Goal: Information Seeking & Learning: Learn about a topic

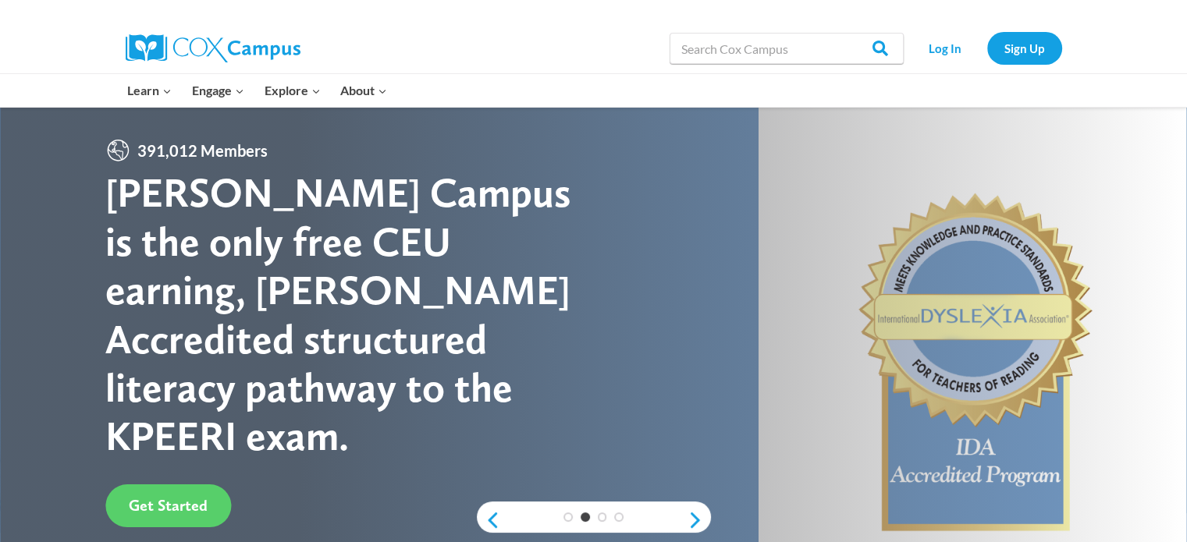
click at [0, 0] on link "Early Care and Learning" at bounding box center [0, 0] width 0 height 0
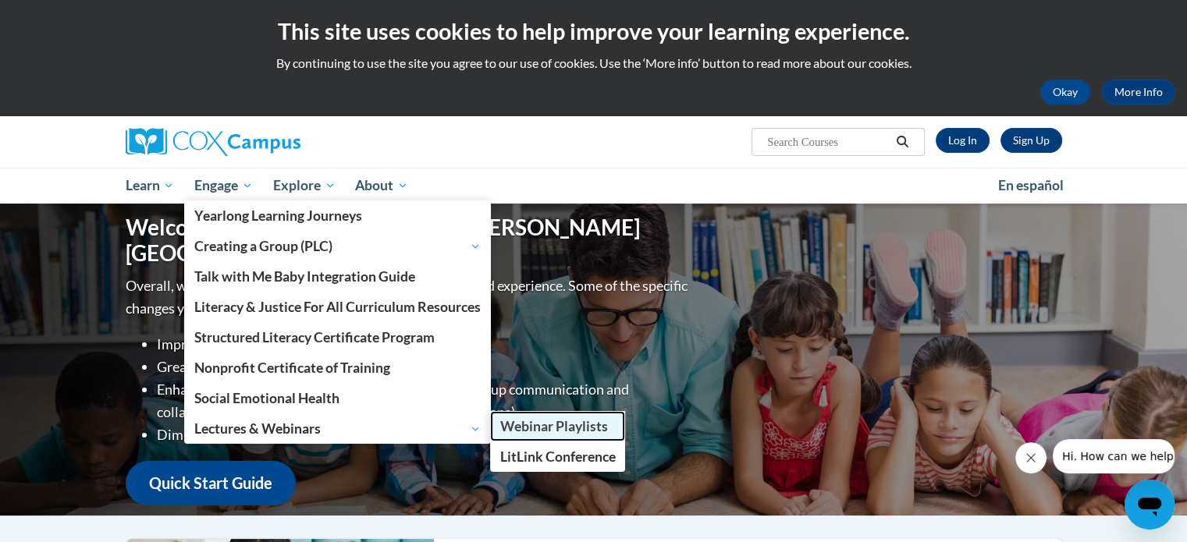
click at [552, 424] on span "Webinar Playlists" at bounding box center [554, 426] width 108 height 16
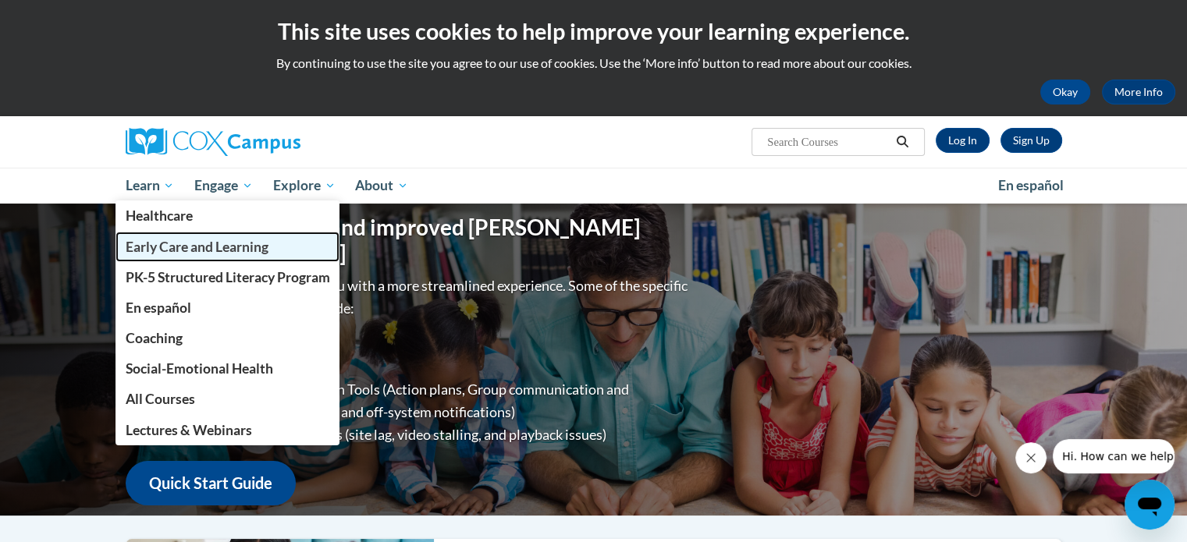
click at [172, 250] on span "Early Care and Learning" at bounding box center [196, 247] width 143 height 16
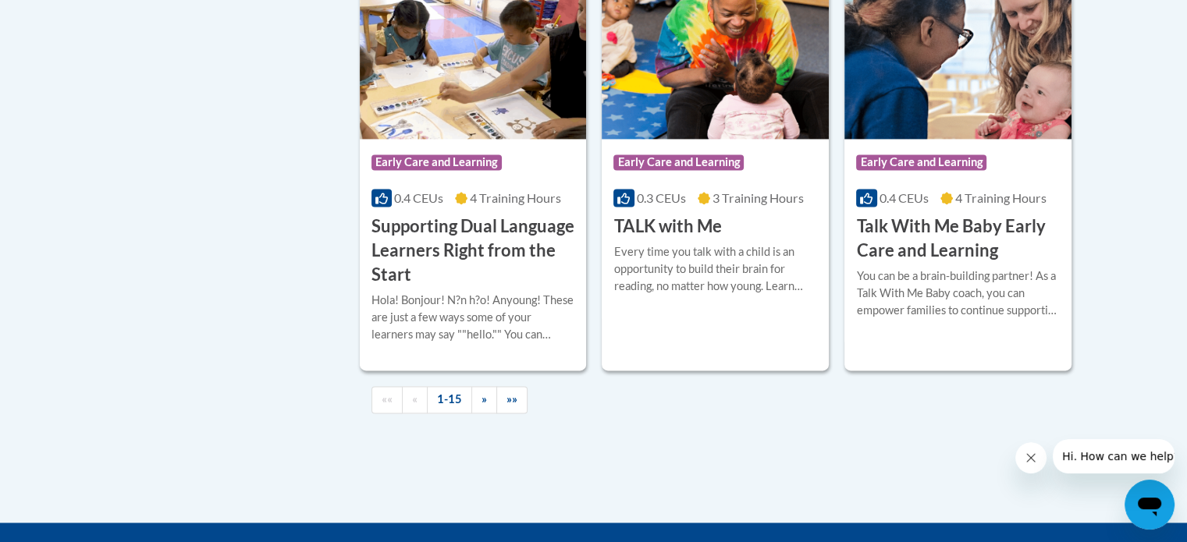
scroll to position [2343, 0]
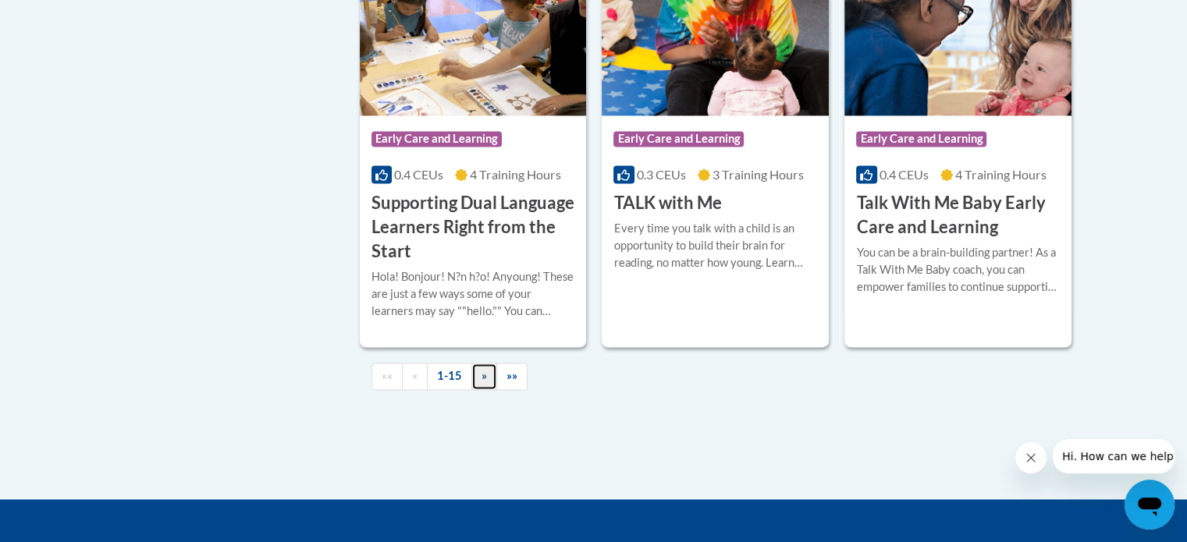
click at [482, 390] on link "»" at bounding box center [484, 376] width 26 height 27
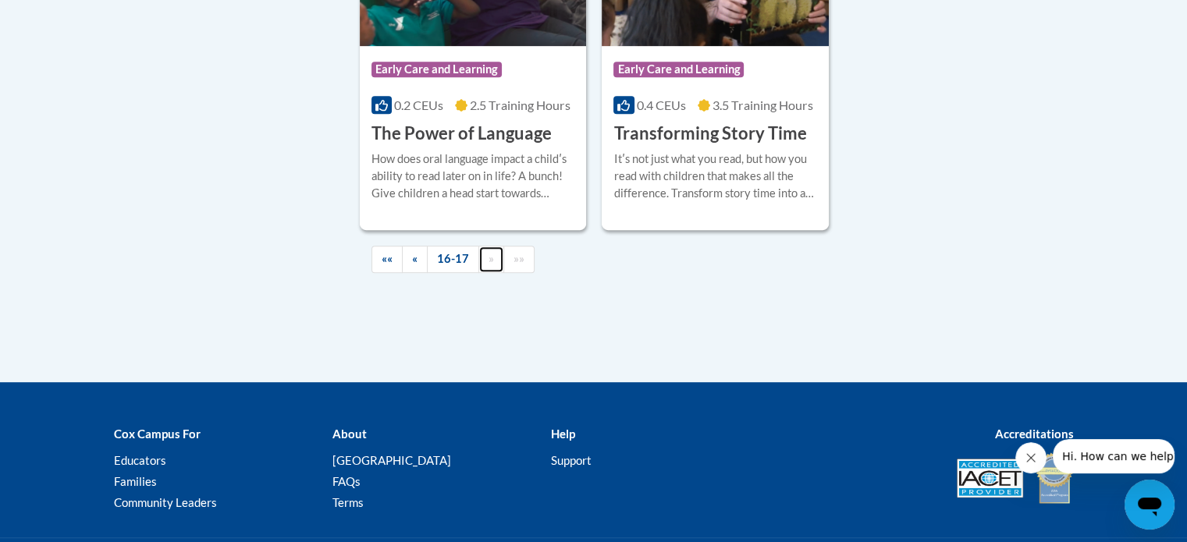
scroll to position [736, 0]
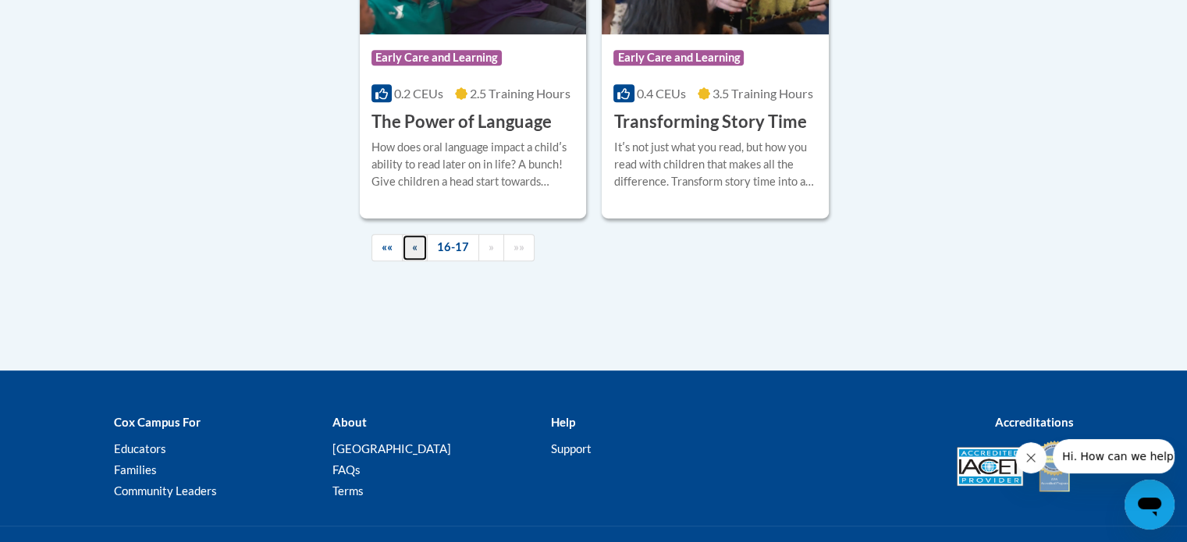
click at [416, 250] on span "«" at bounding box center [414, 246] width 5 height 13
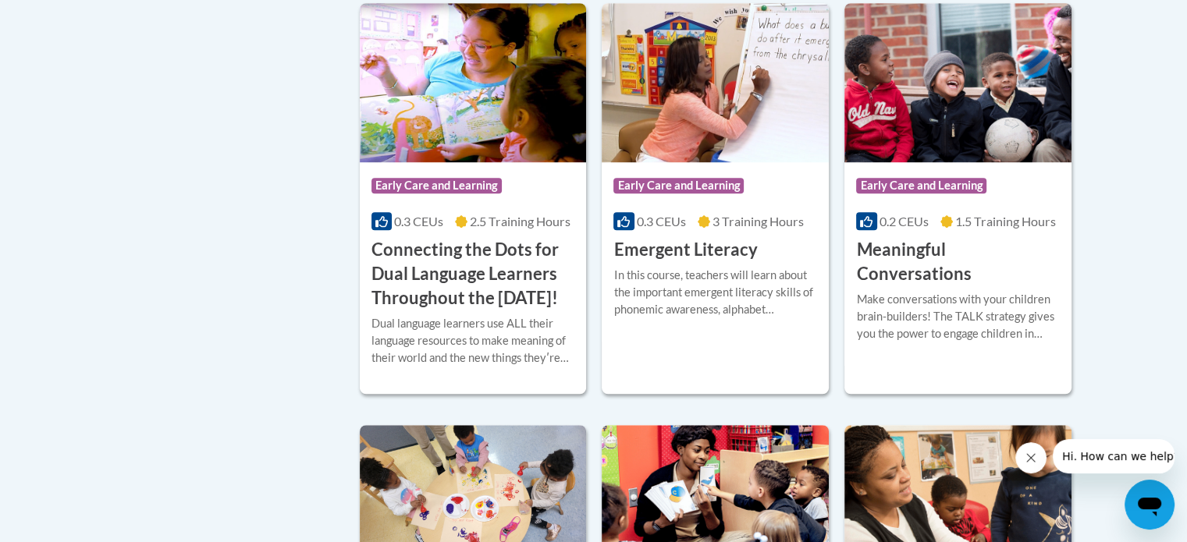
scroll to position [1084, 0]
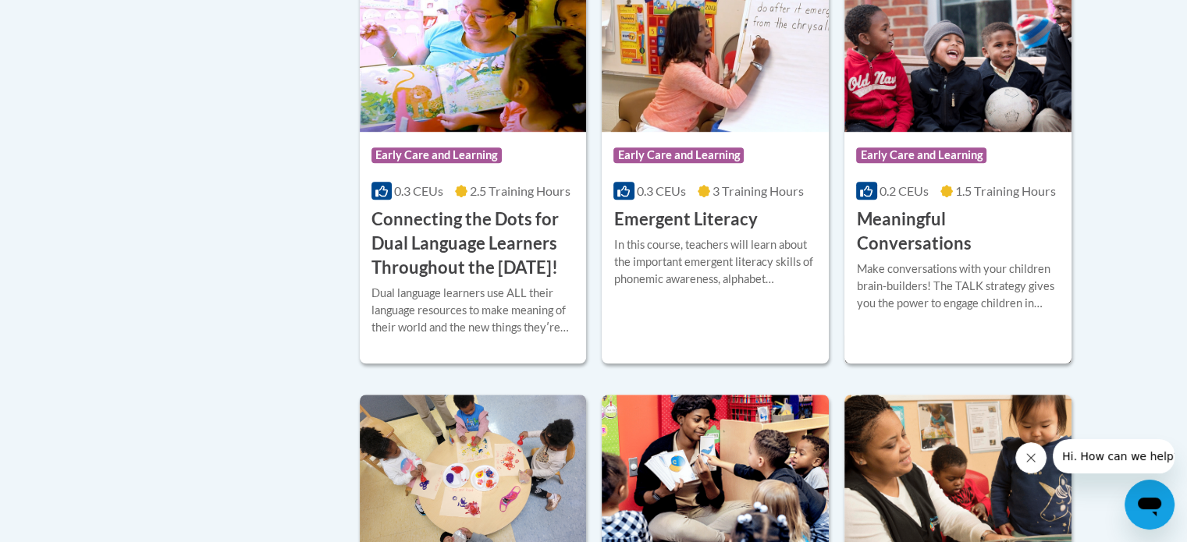
click at [902, 219] on h3 "Meaningful Conversations" at bounding box center [958, 232] width 204 height 48
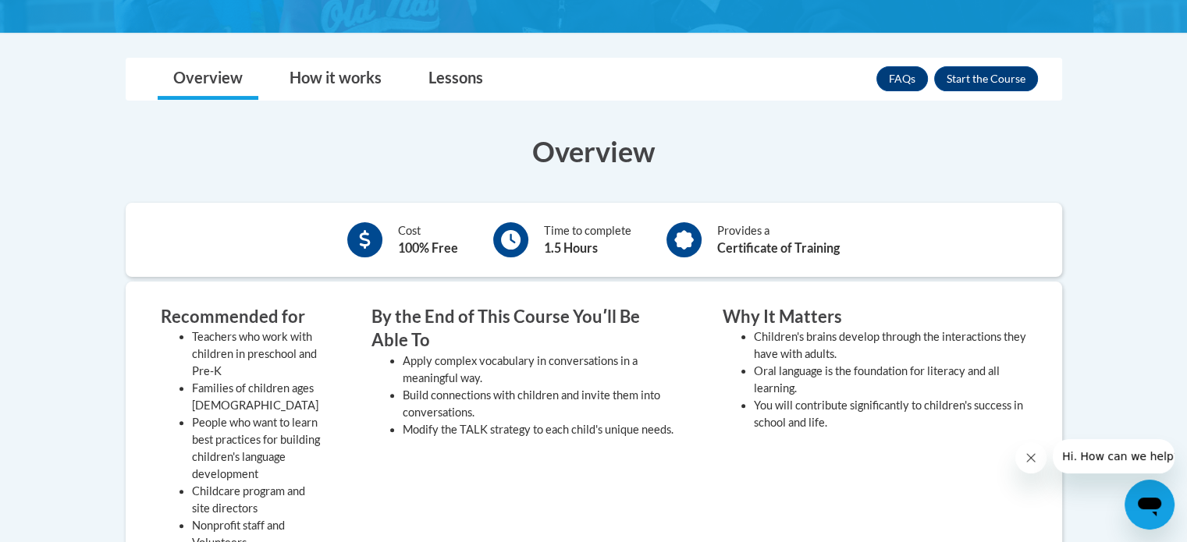
scroll to position [340, 0]
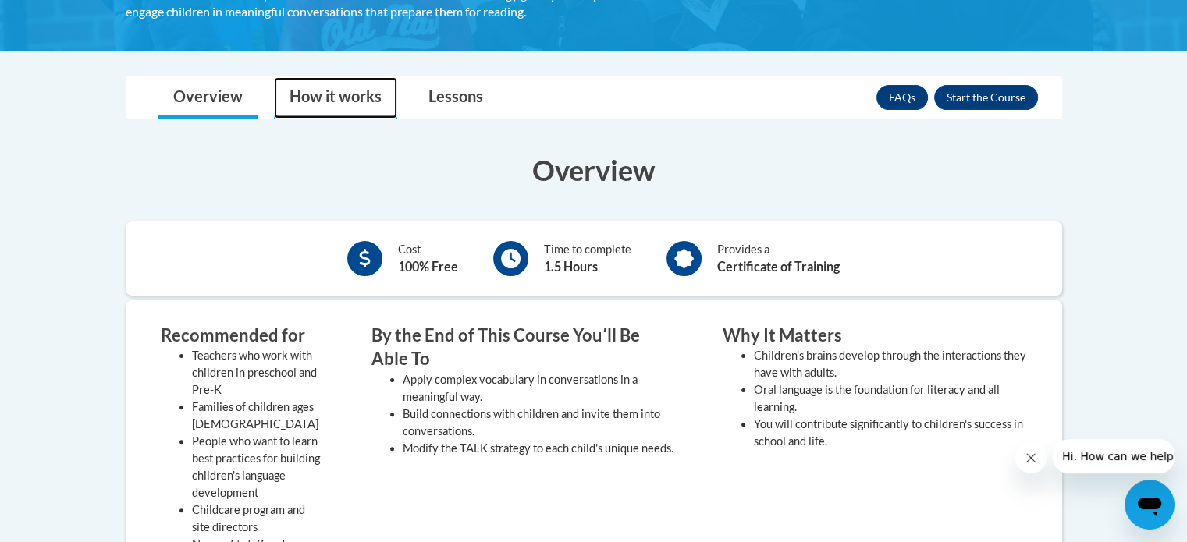
click at [343, 97] on link "How it works" at bounding box center [335, 97] width 123 height 41
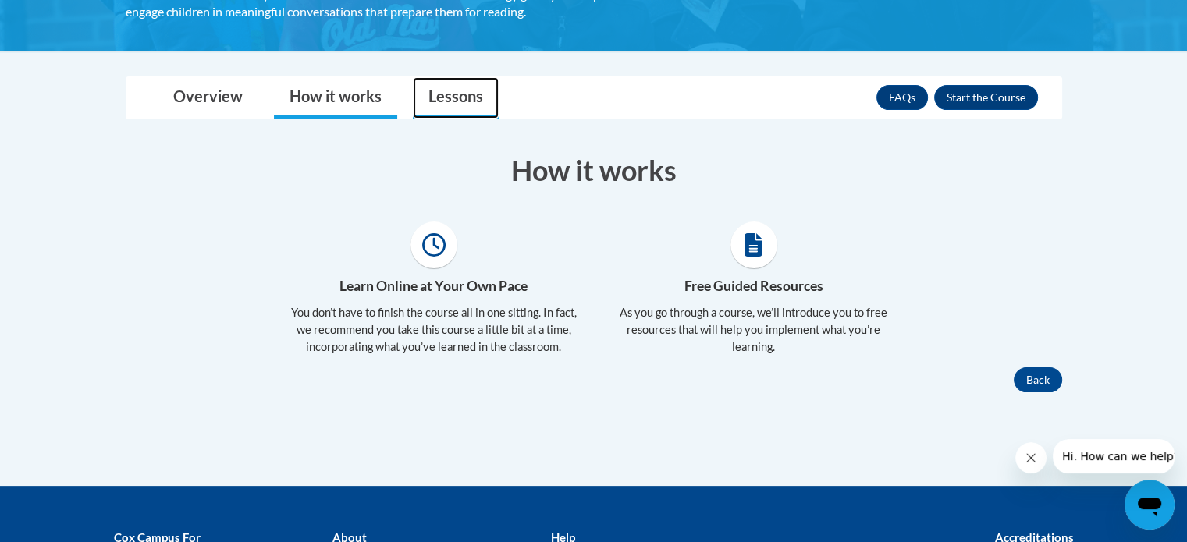
click at [452, 93] on link "Lessons" at bounding box center [456, 97] width 86 height 41
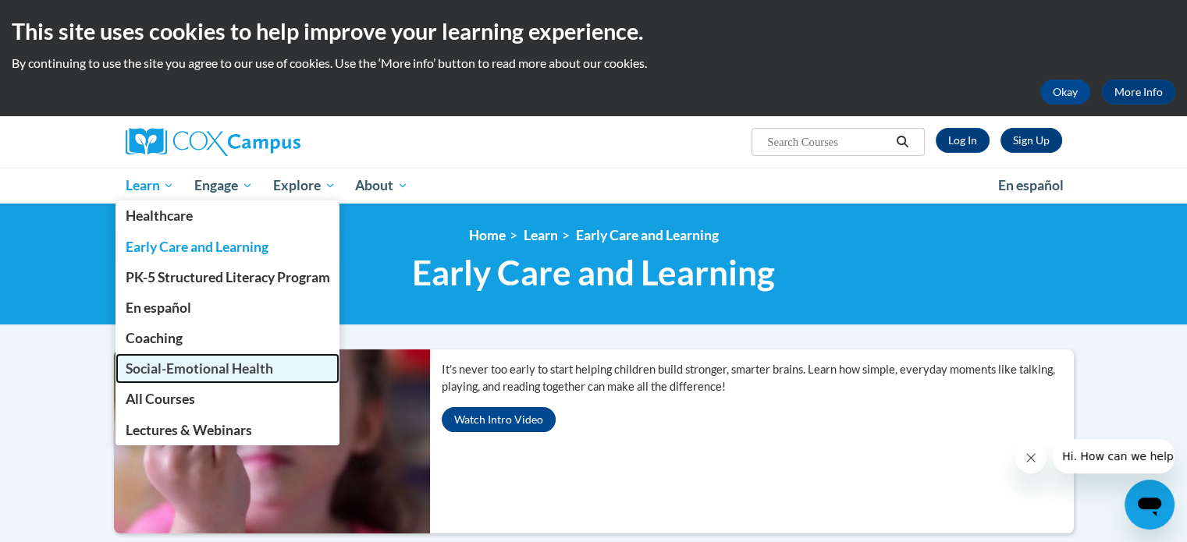
click at [163, 367] on span "Social-Emotional Health" at bounding box center [198, 368] width 147 height 16
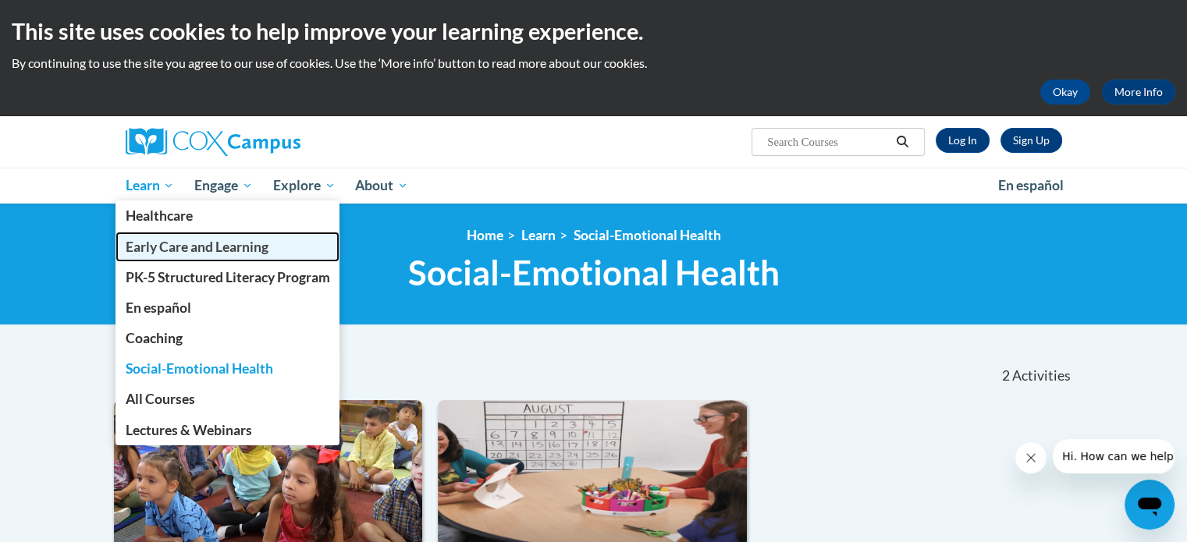
click at [155, 249] on span "Early Care and Learning" at bounding box center [196, 247] width 143 height 16
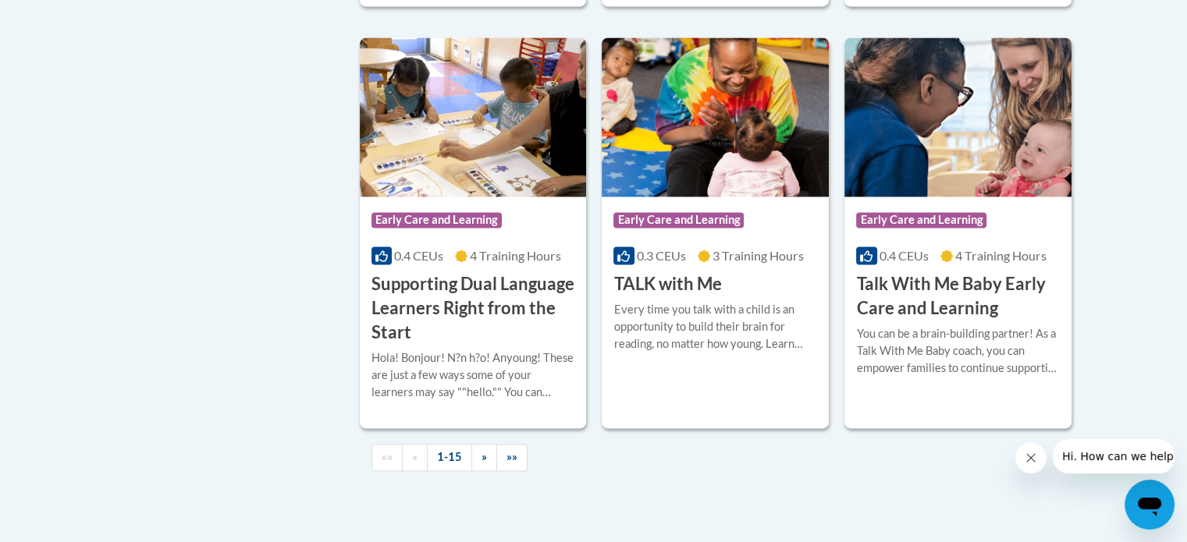
scroll to position [2268, 0]
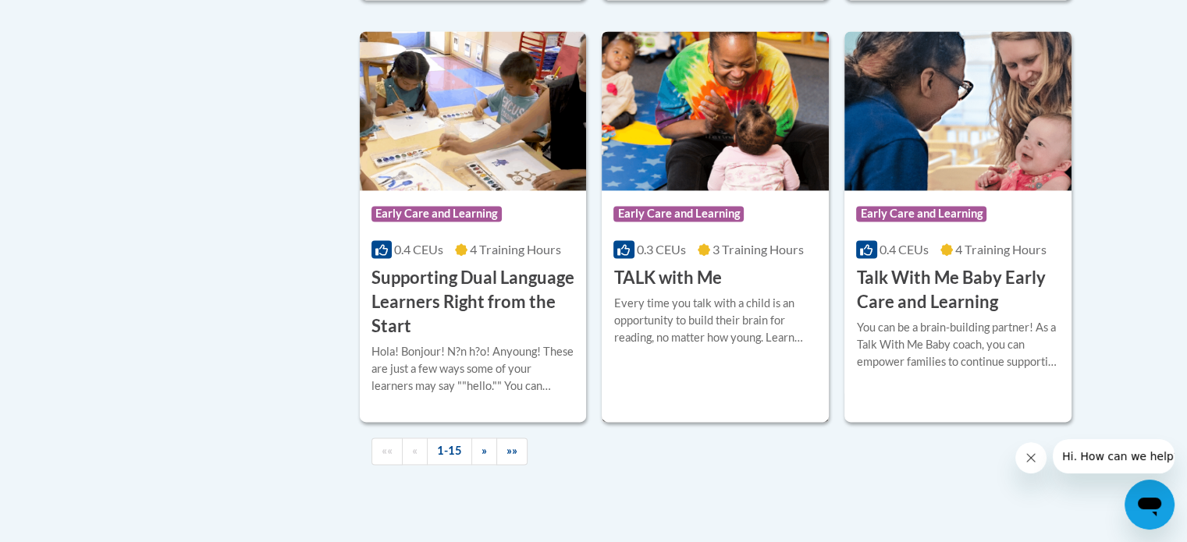
click at [694, 290] on h3 "TALK with Me" at bounding box center [667, 278] width 108 height 24
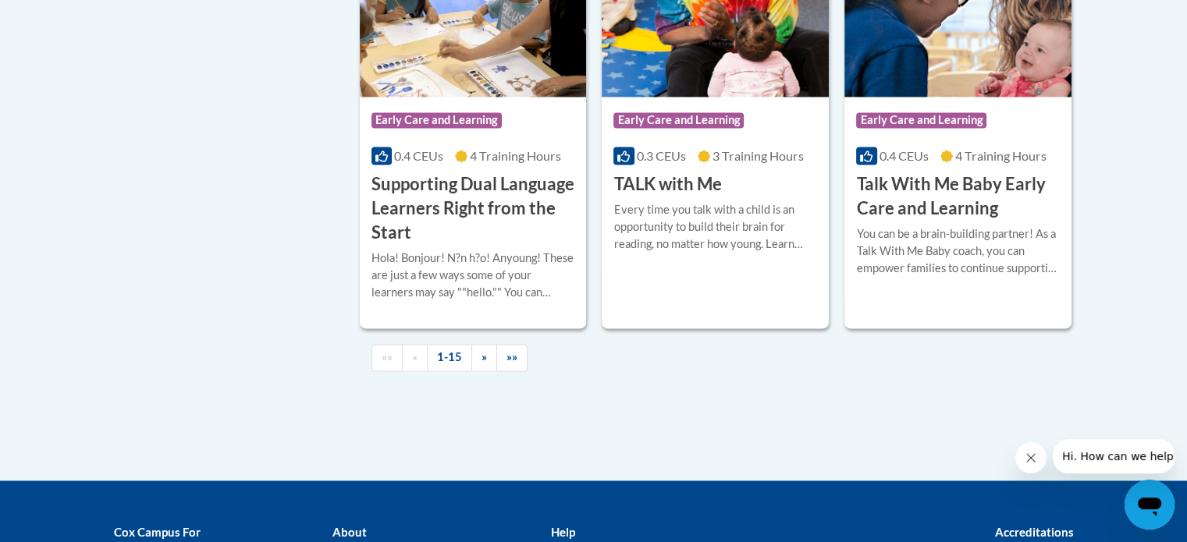
scroll to position [2362, 0]
click at [481, 364] on span "»" at bounding box center [483, 356] width 5 height 13
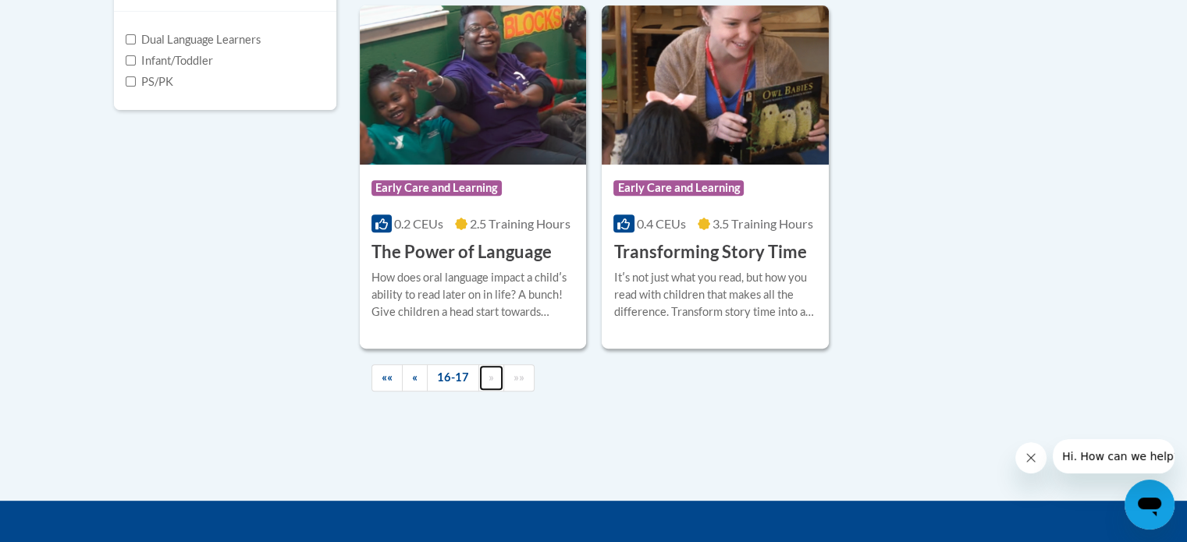
scroll to position [605, 0]
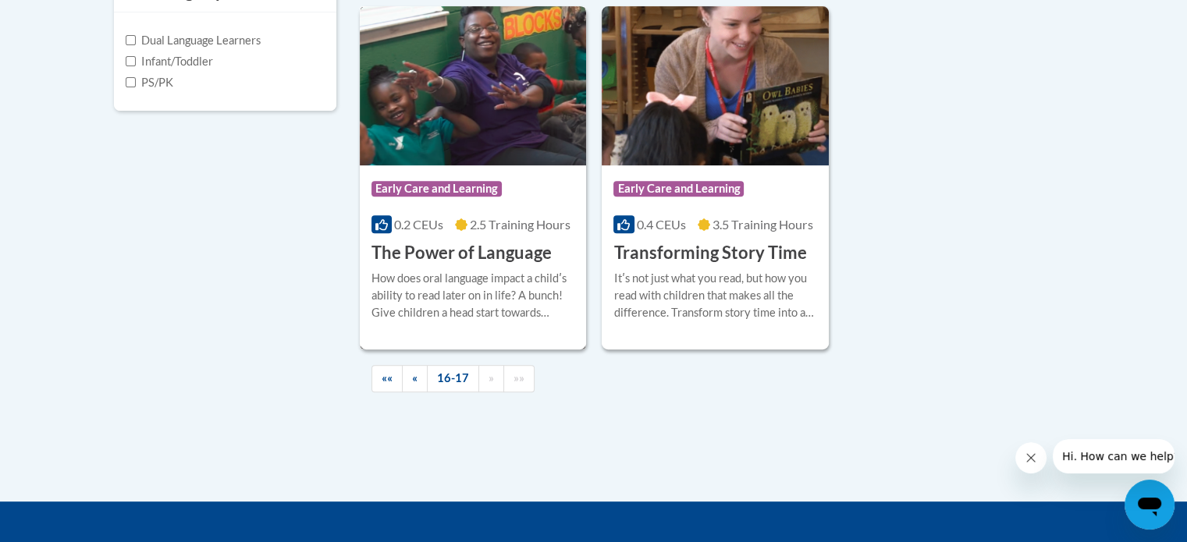
click at [525, 252] on h3 "The Power of Language" at bounding box center [461, 253] width 180 height 24
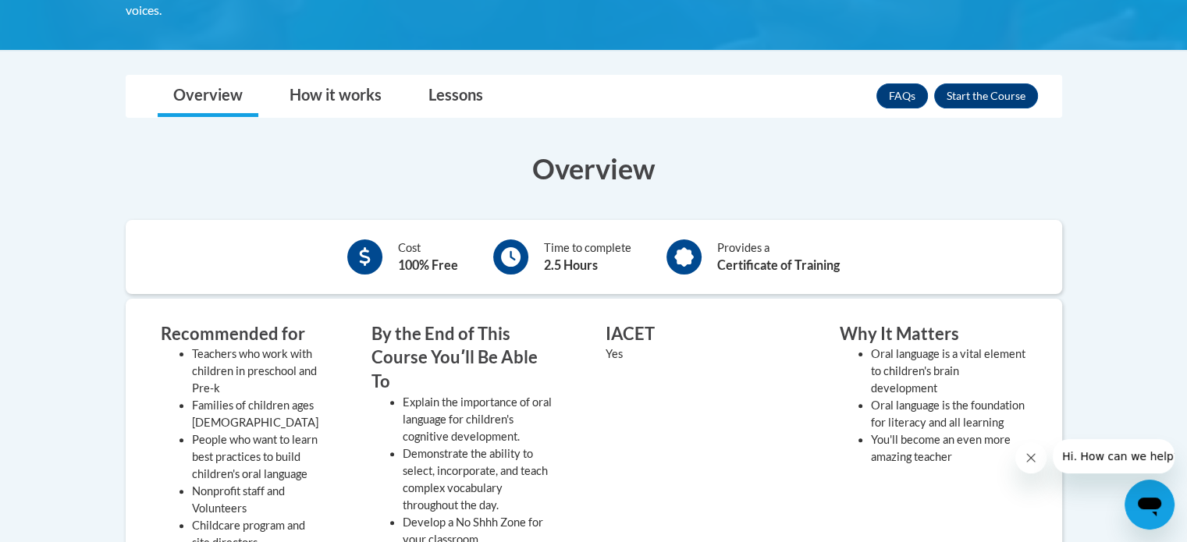
scroll to position [359, 0]
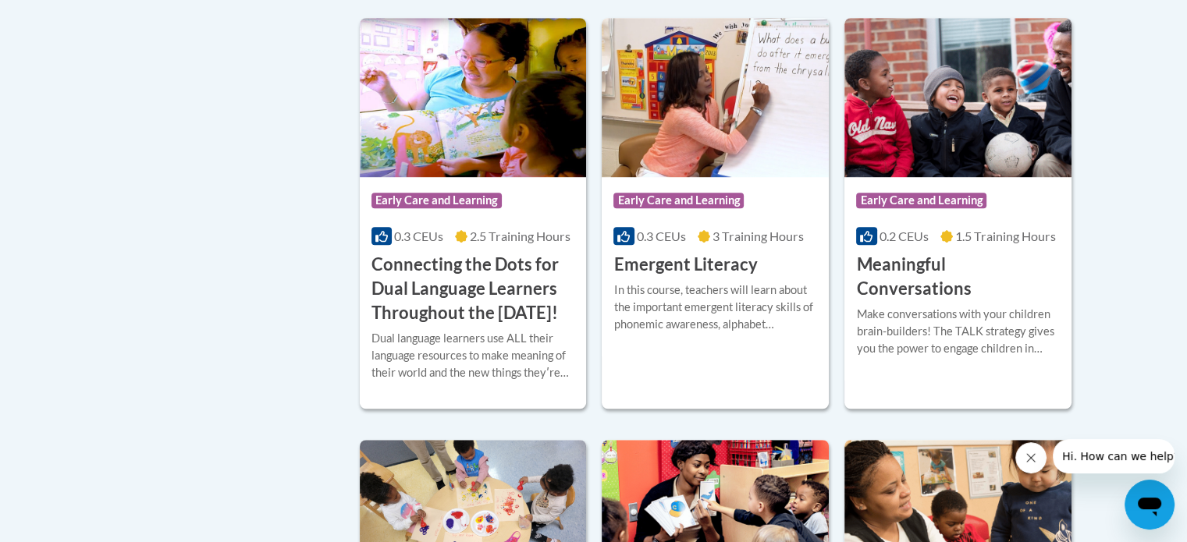
scroll to position [1040, 0]
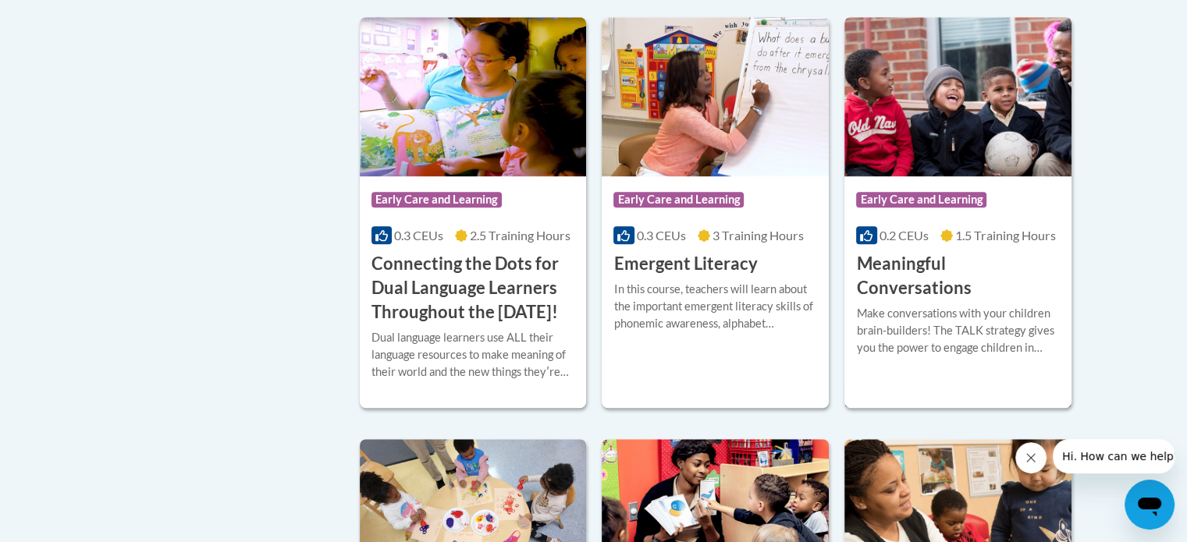
click at [940, 263] on h3 "Meaningful Conversations" at bounding box center [958, 276] width 204 height 48
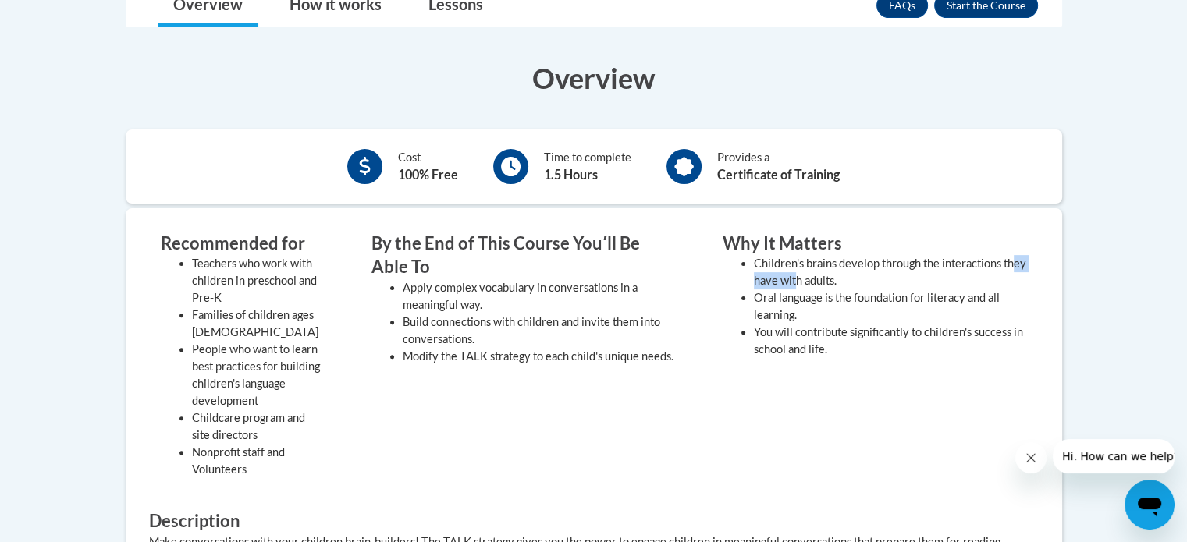
drag, startPoint x: 0, startPoint y: 0, endPoint x: 761, endPoint y: 278, distance: 810.4
click at [761, 278] on li "Children's brains develop through the interactions they have with adults." at bounding box center [890, 272] width 273 height 34
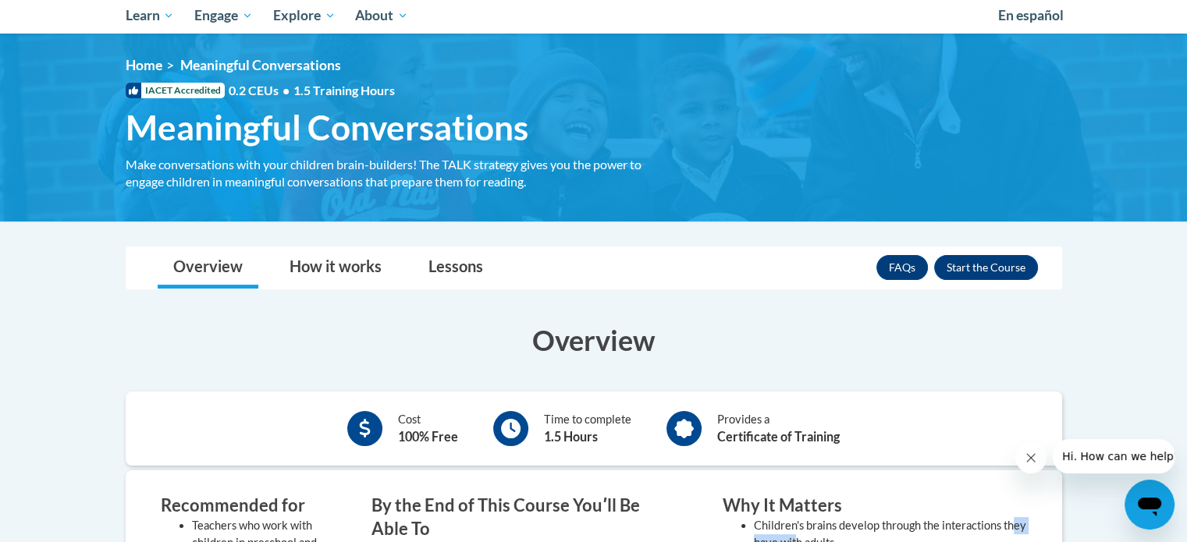
scroll to position [165, 0]
